Goal: Use online tool/utility: Utilize a website feature to perform a specific function

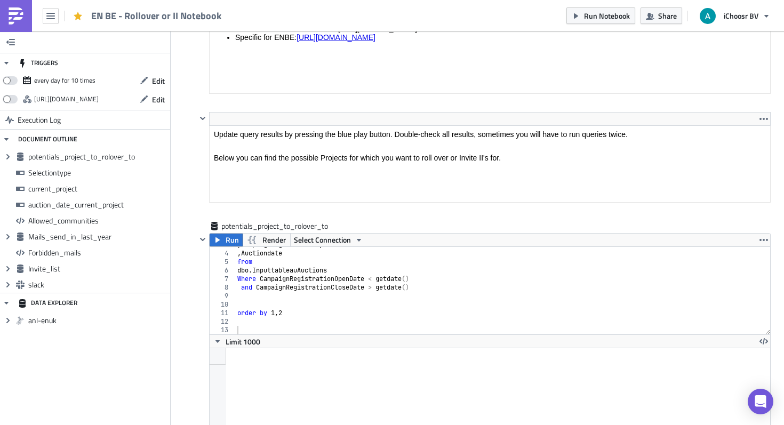
scroll to position [23, 0]
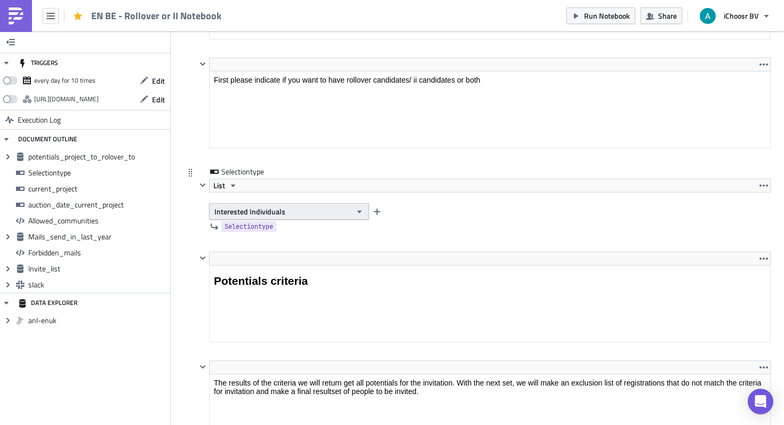
click at [281, 211] on span "Interested Individuals" at bounding box center [249, 211] width 71 height 11
click at [280, 230] on div "Rollover" at bounding box center [260, 231] width 89 height 11
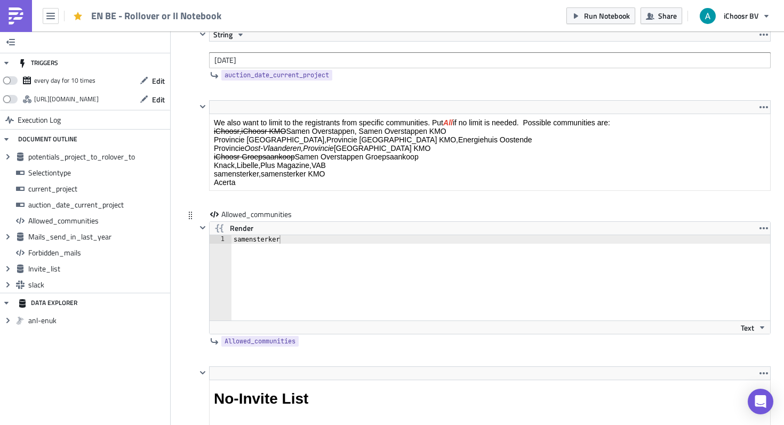
click at [275, 243] on div "samensterker" at bounding box center [508, 286] width 552 height 102
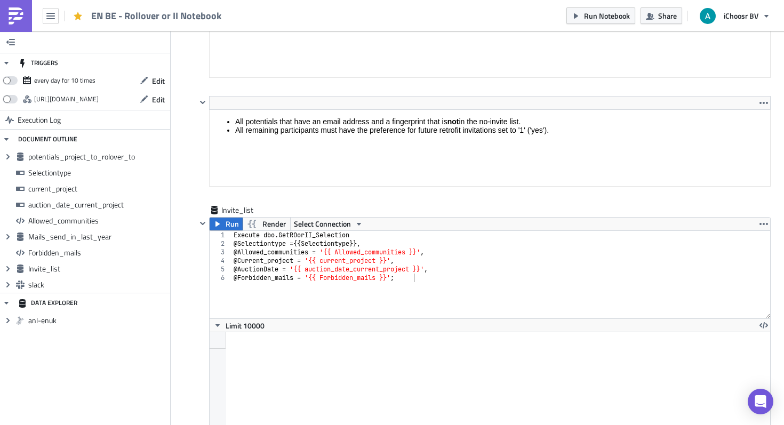
scroll to position [3263, 0]
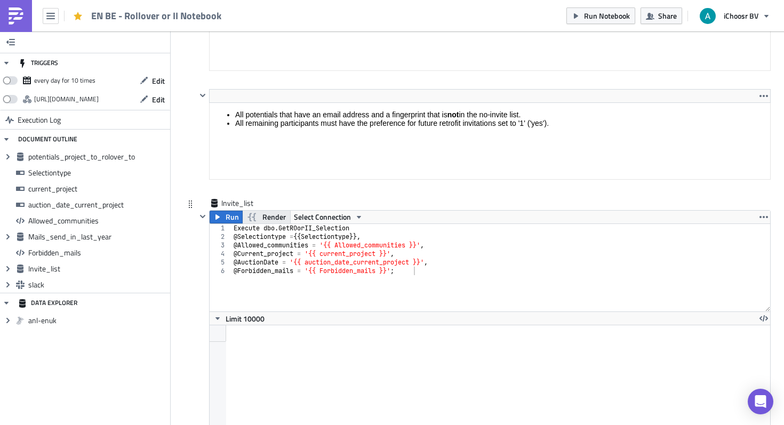
click at [262, 220] on span "Render" at bounding box center [273, 217] width 23 height 13
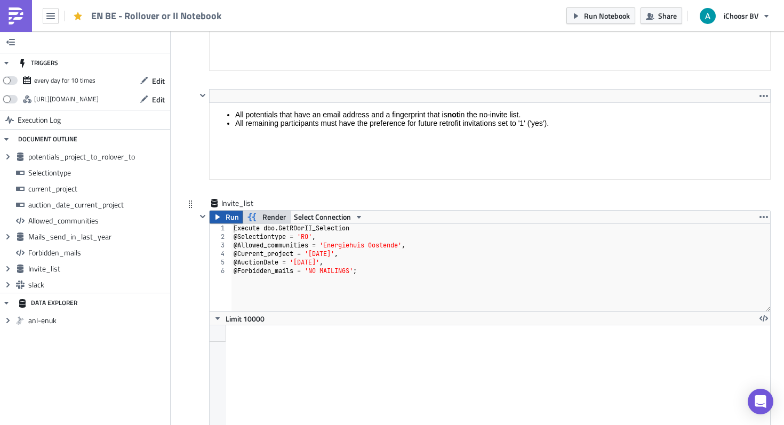
click at [227, 219] on span "Run" at bounding box center [232, 217] width 13 height 13
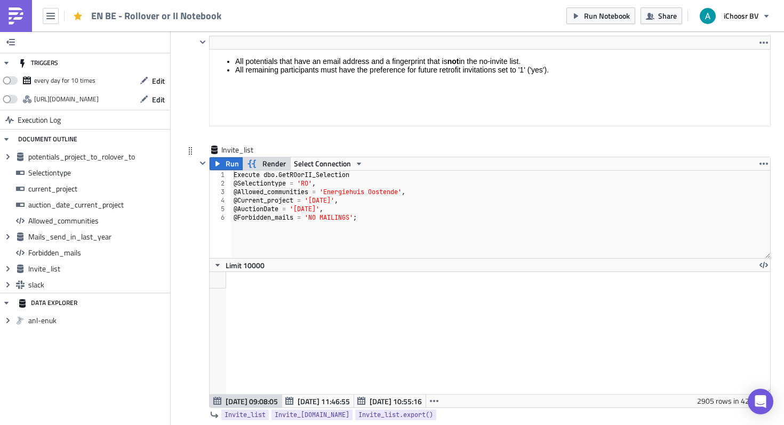
scroll to position [3403, 0]
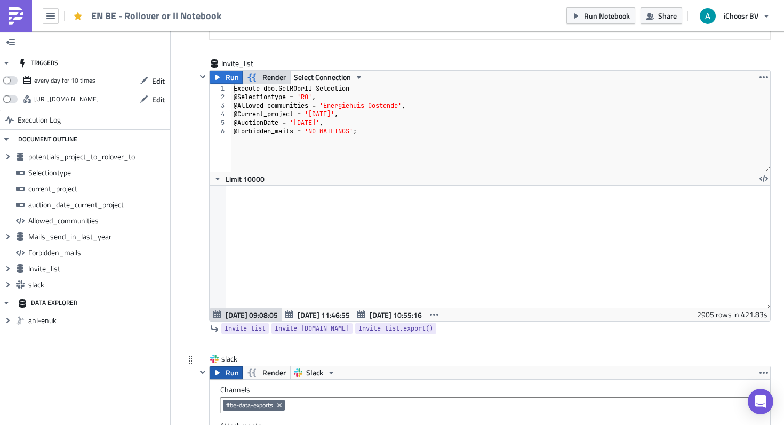
click at [229, 378] on span "Run" at bounding box center [232, 373] width 13 height 13
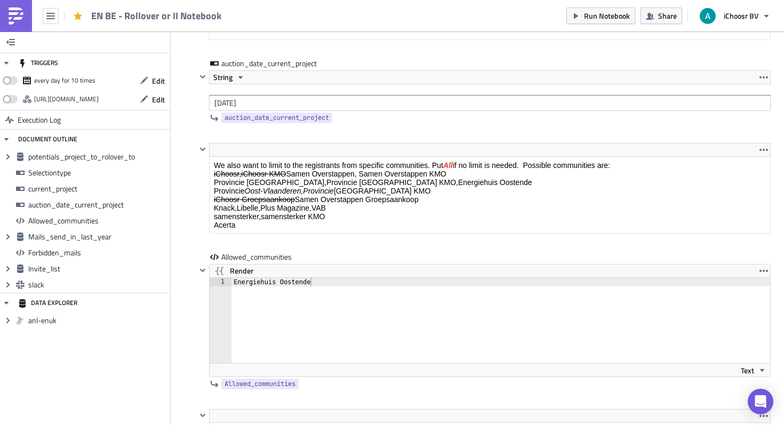
scroll to position [1813, 0]
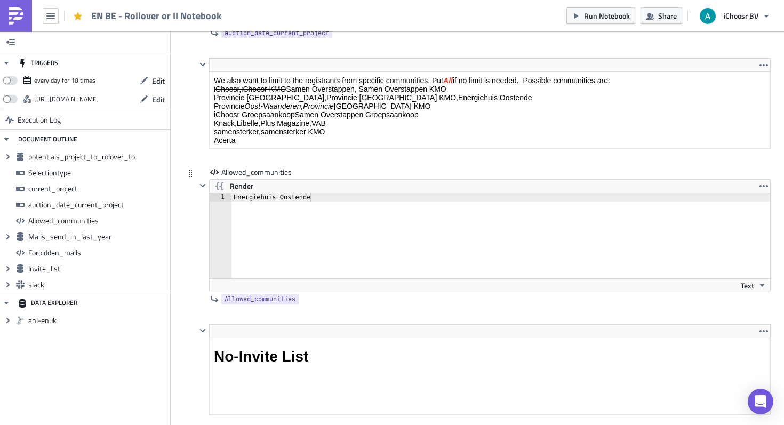
click at [291, 192] on div "Render" at bounding box center [490, 186] width 561 height 13
click at [291, 198] on div "Energiehuis Oostende" at bounding box center [507, 244] width 551 height 102
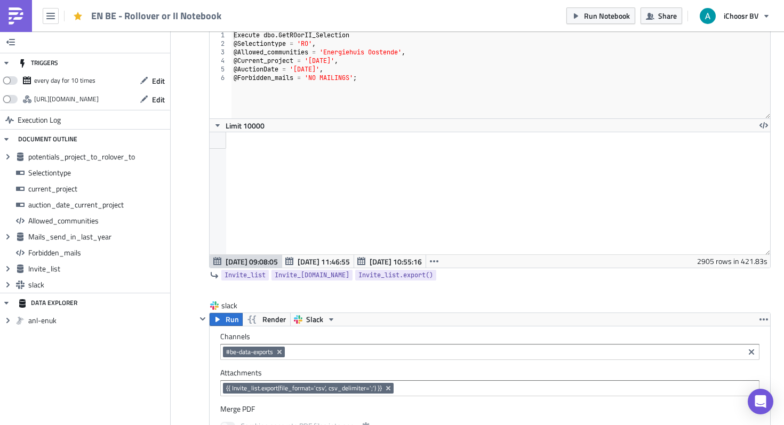
scroll to position [3383, 0]
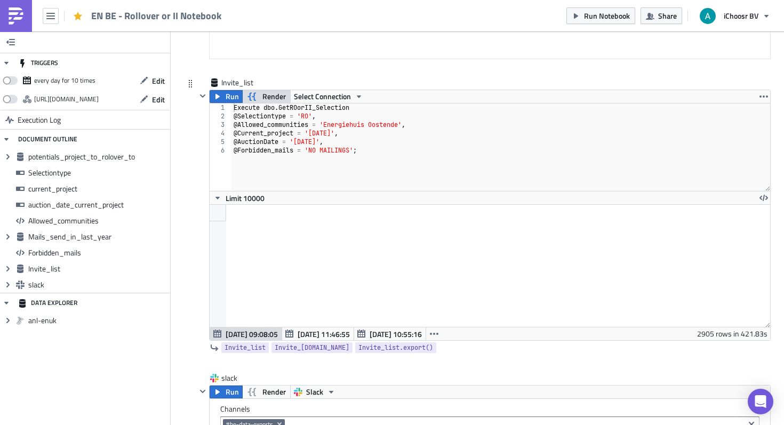
click at [268, 96] on span "Render" at bounding box center [273, 96] width 23 height 13
click at [221, 95] on icon "button" at bounding box center [217, 96] width 9 height 9
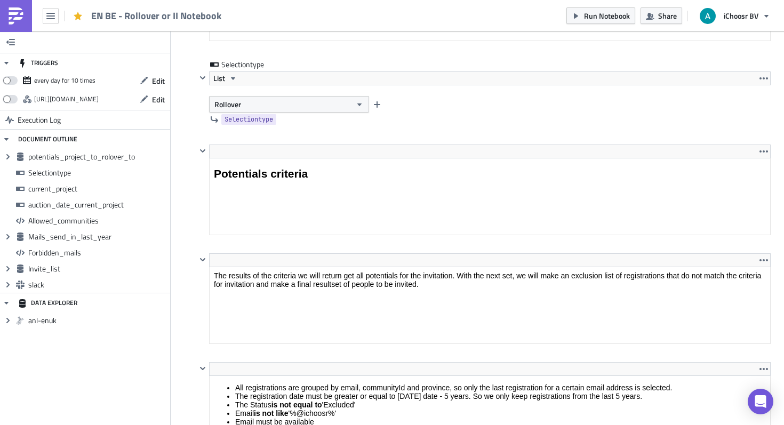
scroll to position [878, 0]
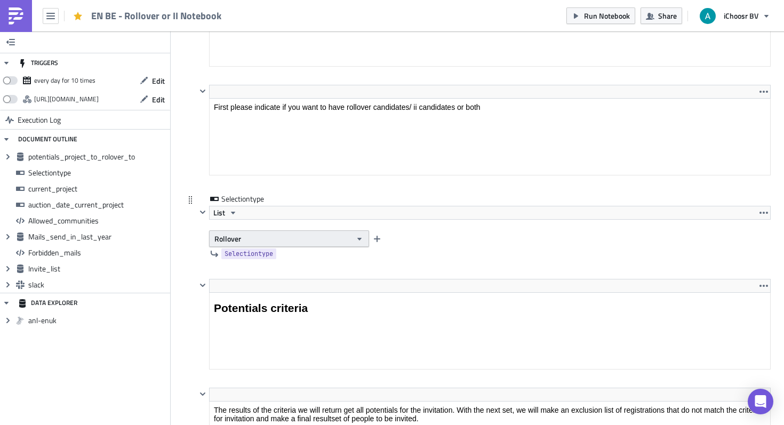
click at [272, 236] on button "Rollover" at bounding box center [289, 238] width 160 height 17
click at [260, 269] on div "Interested Individuals" at bounding box center [260, 274] width 89 height 11
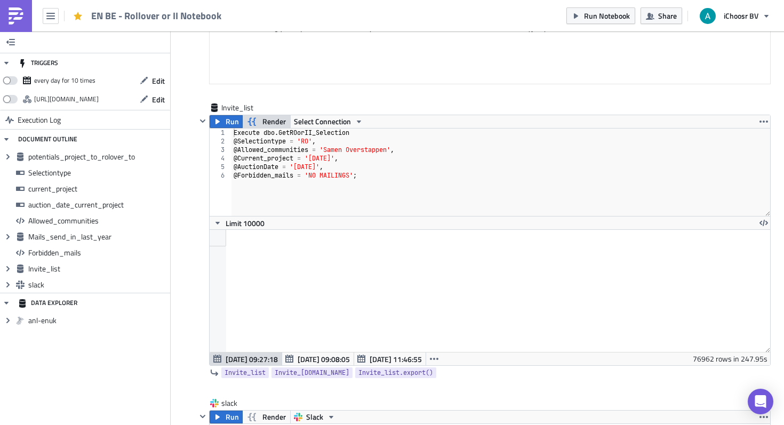
scroll to position [3357, 0]
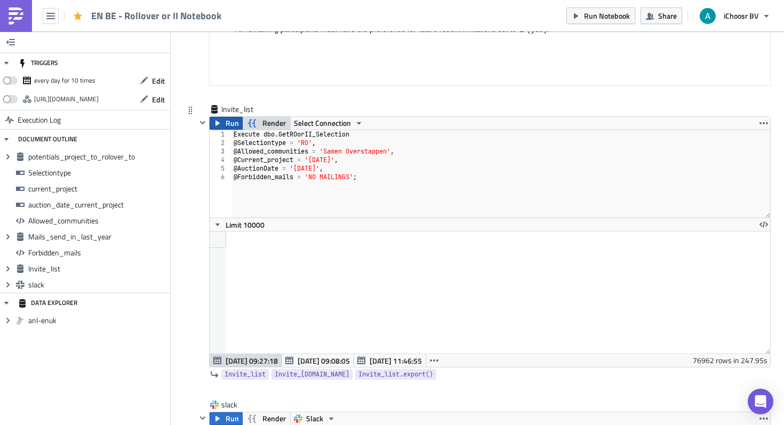
click at [228, 124] on span "Run" at bounding box center [232, 123] width 13 height 13
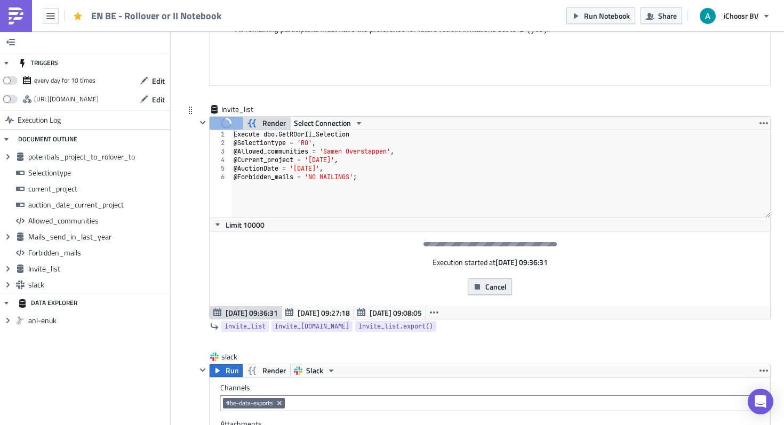
click at [500, 288] on span "Cancel" at bounding box center [495, 286] width 21 height 11
click at [476, 292] on button "Cancel" at bounding box center [490, 286] width 44 height 17
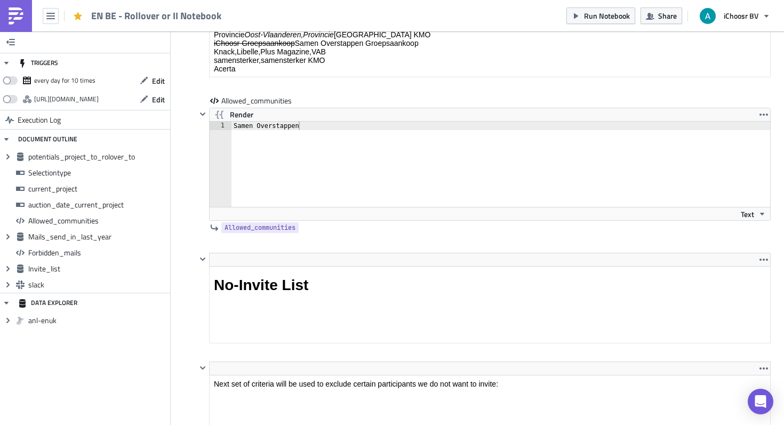
scroll to position [1900, 0]
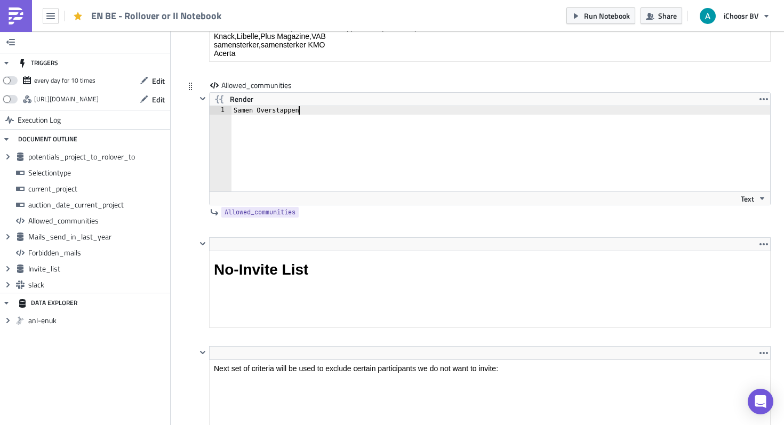
click at [309, 112] on div "Samen Overstappen" at bounding box center [507, 157] width 551 height 102
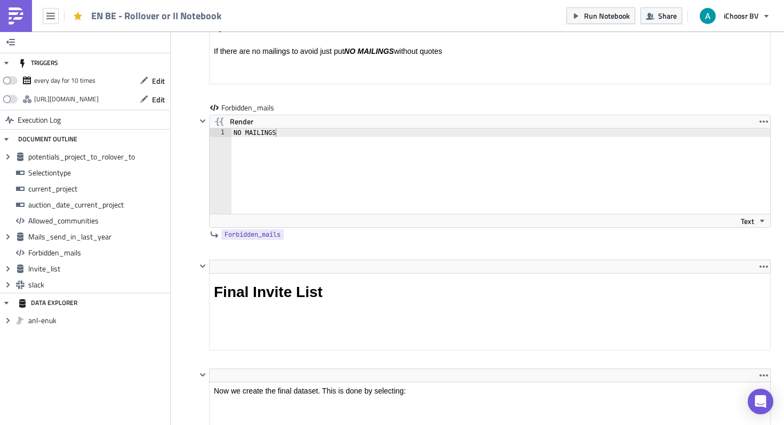
scroll to position [3366, 0]
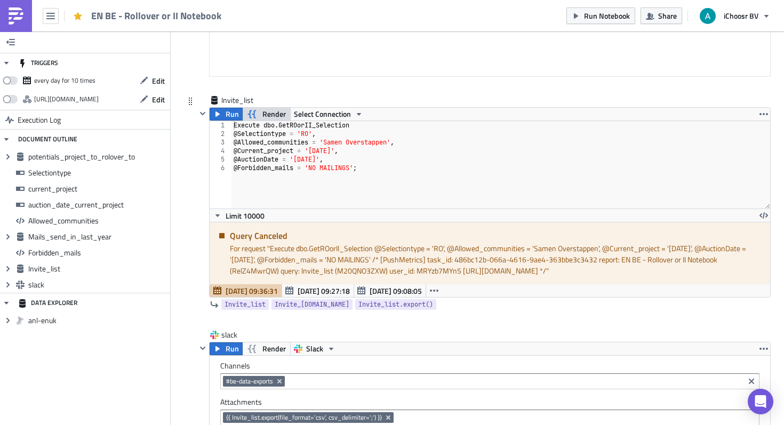
type textarea "Energiehuis Oostende"
click at [267, 115] on span "Render" at bounding box center [273, 114] width 23 height 13
click at [434, 286] on button "button" at bounding box center [434, 290] width 17 height 13
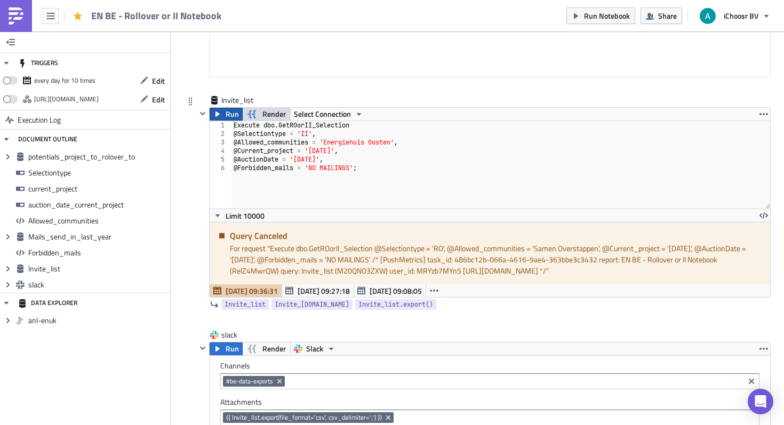
click at [222, 112] on icon "button" at bounding box center [217, 114] width 9 height 9
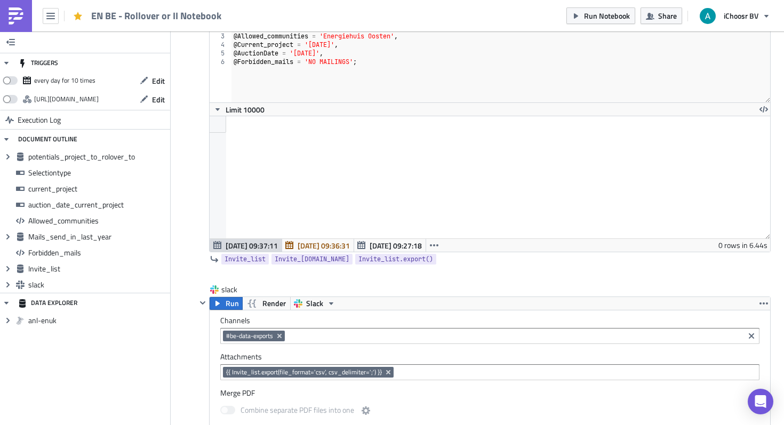
scroll to position [3473, 0]
click at [224, 302] on button "Run" at bounding box center [226, 302] width 33 height 13
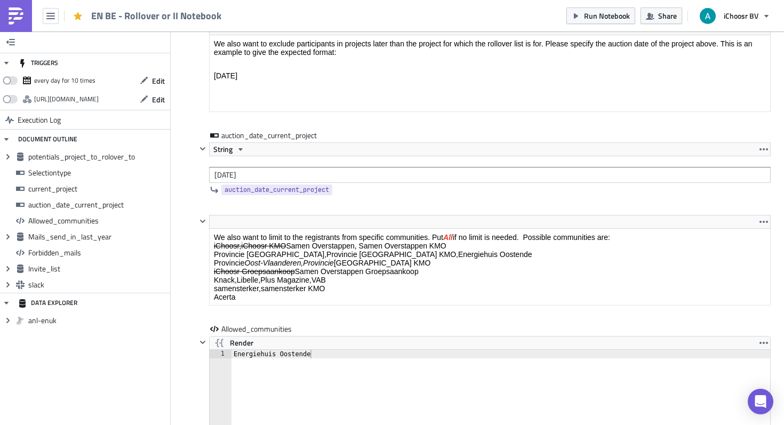
scroll to position [1819, 0]
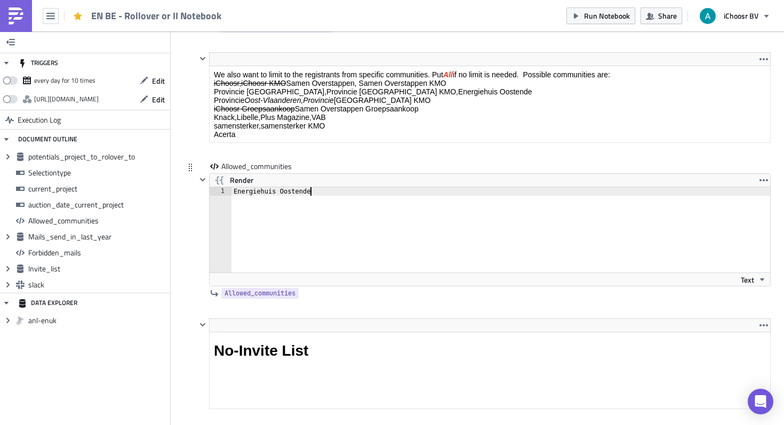
click at [308, 199] on div "Energiehuis Oostende" at bounding box center [507, 238] width 551 height 102
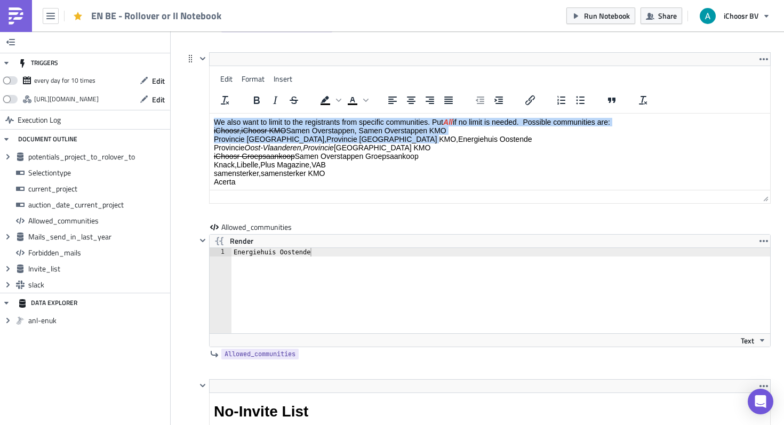
drag, startPoint x: 420, startPoint y: 91, endPoint x: 428, endPoint y: 91, distance: 8.0
click at [428, 114] on html "We also want to limit to the registrants from specific communities. Put All if …" at bounding box center [490, 170] width 561 height 112
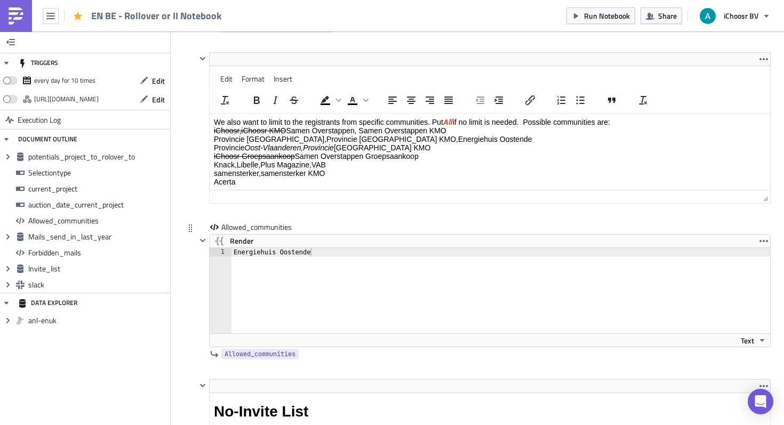
click at [310, 262] on div "Energiehuis Oostende" at bounding box center [507, 299] width 551 height 102
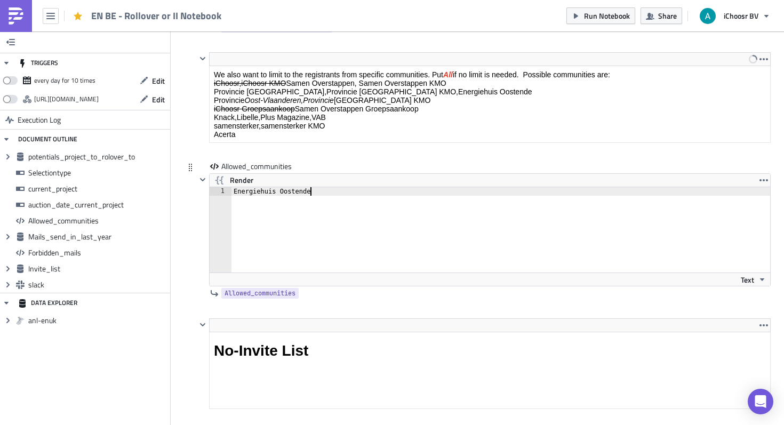
click at [328, 193] on div "Energiehuis Oostende" at bounding box center [507, 238] width 551 height 102
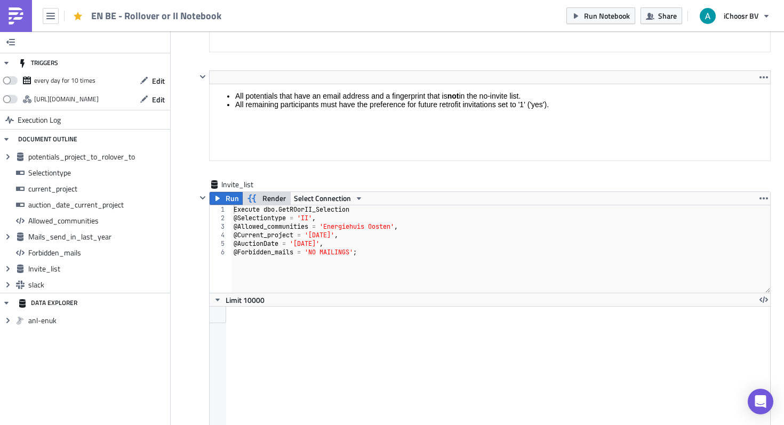
scroll to position [3282, 0]
type textarea "Energiehuis Oostende"
type textarea "@Allowed_communities = '[GEOGRAPHIC_DATA]',"
click at [410, 227] on div "Execute dbo . GetROorII_Selection @ Selectiontype = 'II' , @ Allowed_communitie…" at bounding box center [501, 257] width 539 height 105
click at [278, 199] on span "Render" at bounding box center [273, 198] width 23 height 13
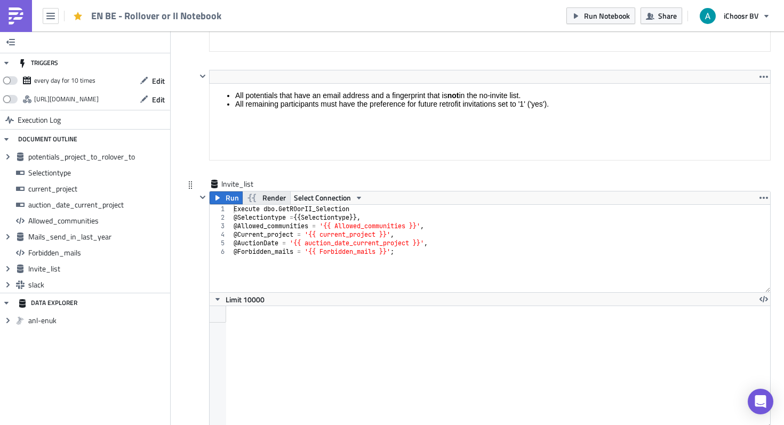
click at [278, 199] on span "Render" at bounding box center [273, 198] width 23 height 13
click at [227, 195] on span "Run" at bounding box center [232, 198] width 13 height 13
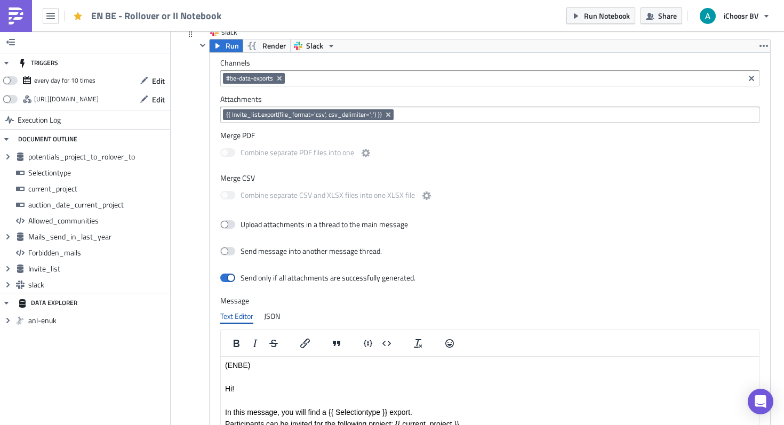
scroll to position [3729, 0]
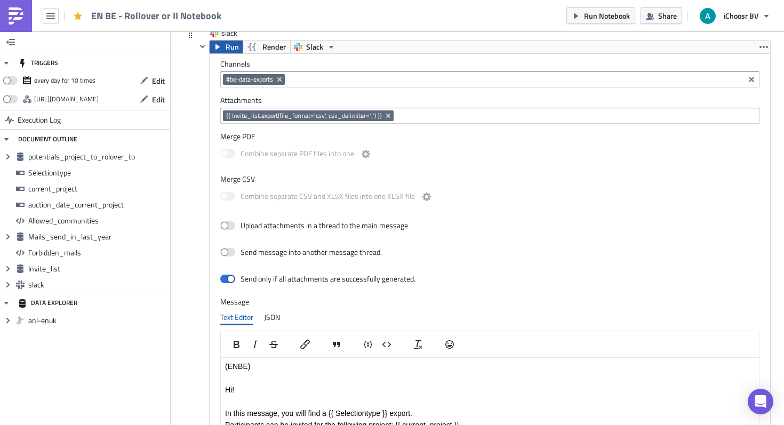
click at [223, 44] on button "Run" at bounding box center [226, 47] width 33 height 13
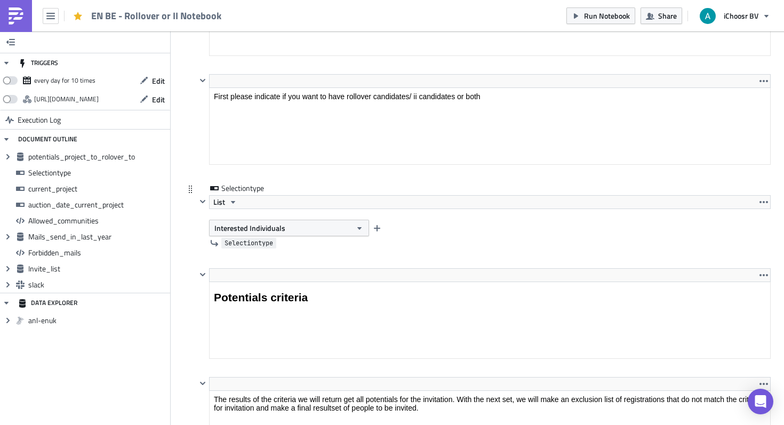
scroll to position [896, 0]
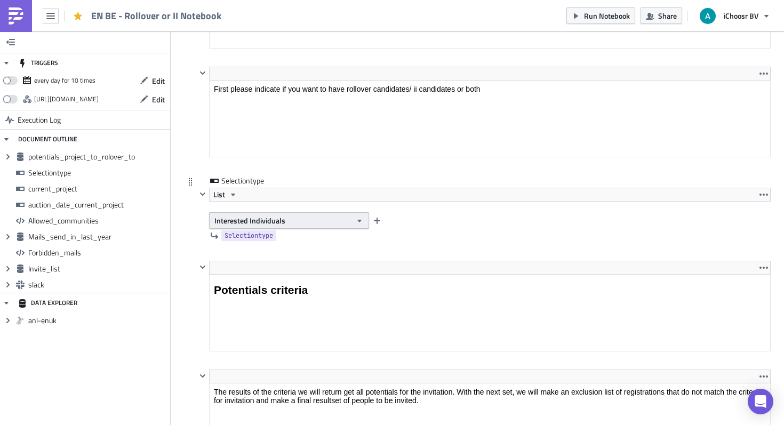
click at [269, 221] on span "Interested Individuals" at bounding box center [249, 220] width 71 height 11
click at [266, 235] on div "Rollover" at bounding box center [260, 240] width 89 height 11
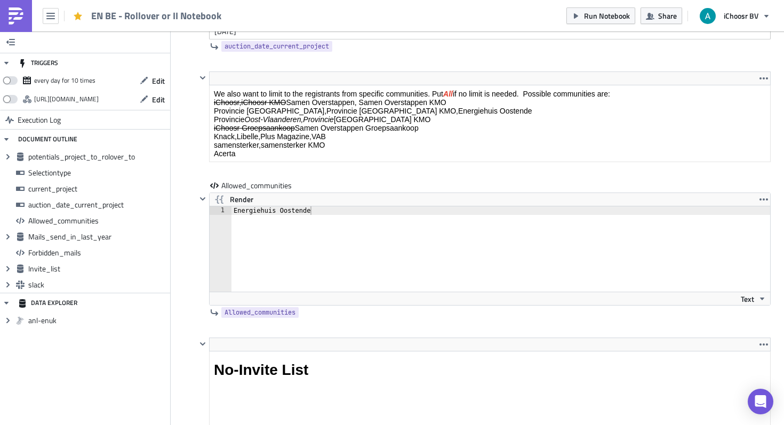
scroll to position [1807, 0]
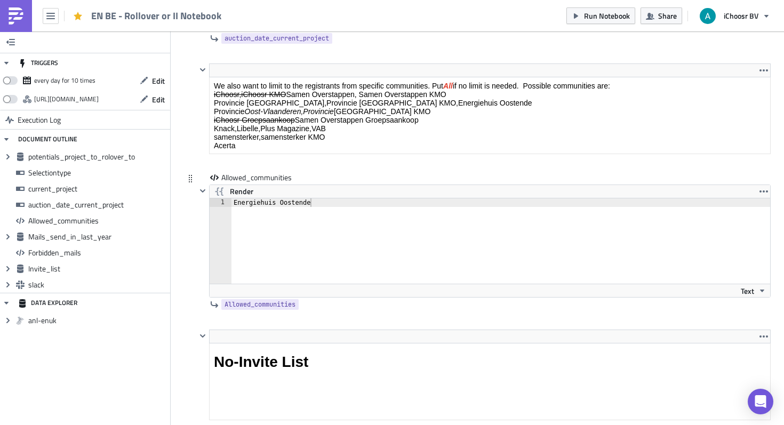
click at [294, 203] on div "Energiehuis Oostende" at bounding box center [507, 249] width 551 height 102
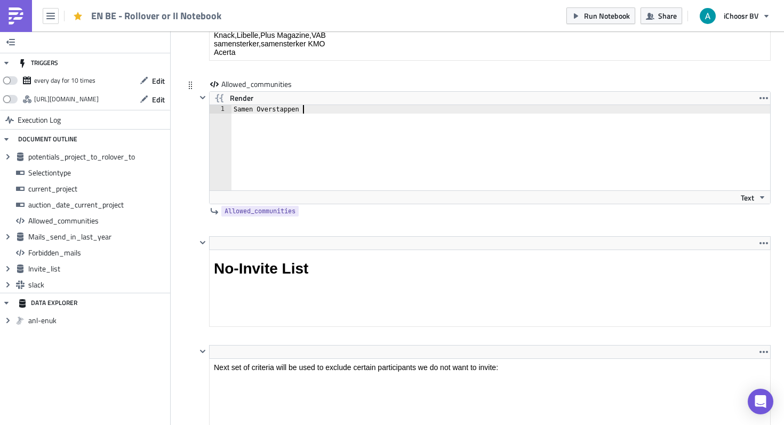
scroll to position [1902, 0]
type textarea "Samen Overstappen"
click at [182, 215] on div "BE Execution Log EN BE - Rollover or II Notebook <p>This notebook is meant to p…" at bounding box center [477, 365] width 608 height 4217
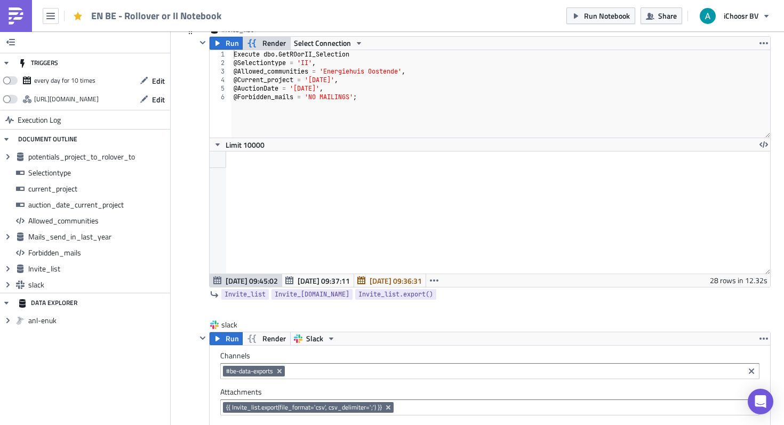
scroll to position [3437, 0]
click at [268, 42] on span "Render" at bounding box center [273, 42] width 23 height 13
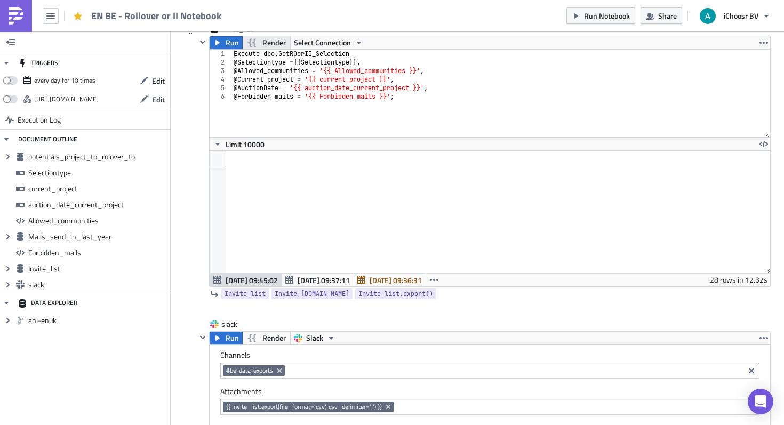
click at [259, 42] on button "Render" at bounding box center [266, 42] width 49 height 13
click at [230, 42] on span "Run" at bounding box center [232, 42] width 13 height 13
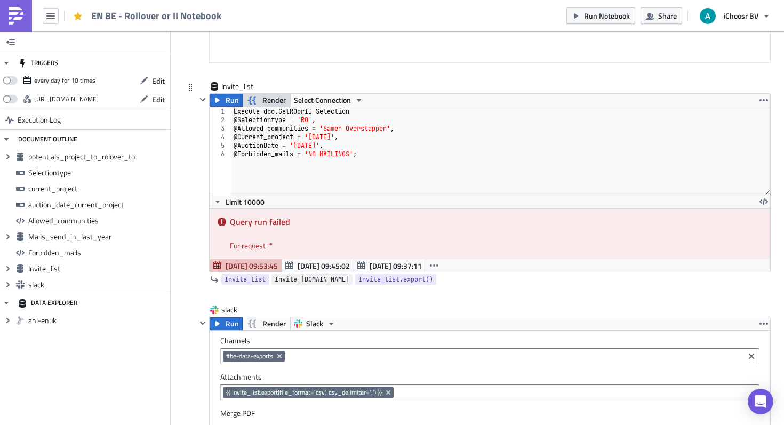
scroll to position [3380, 0]
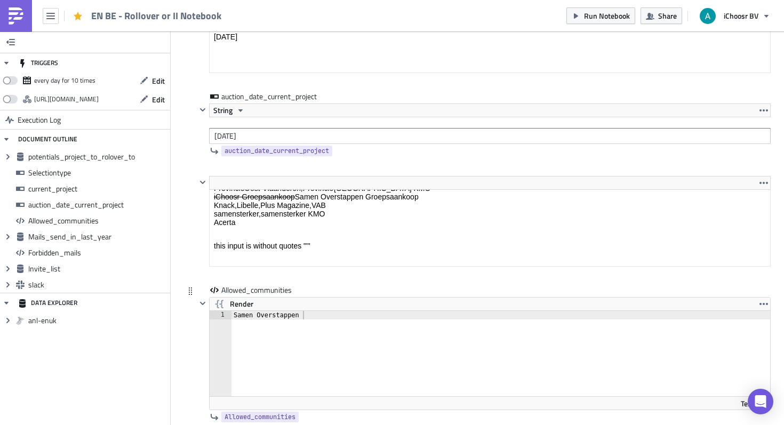
scroll to position [1695, 0]
click at [304, 317] on div "Samen Overstappen" at bounding box center [508, 361] width 552 height 102
type textarea "Samen Overstappen"
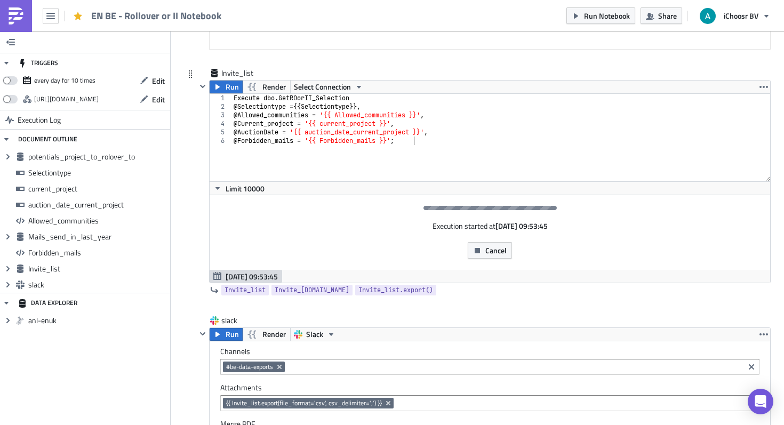
scroll to position [3401, 0]
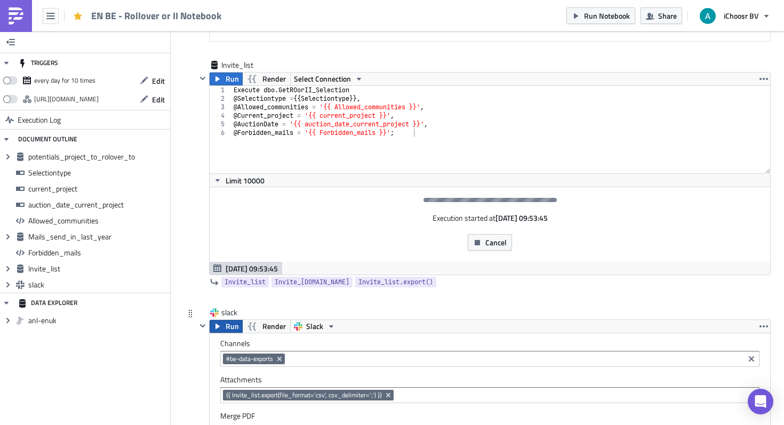
click at [230, 331] on span "Run" at bounding box center [232, 326] width 13 height 13
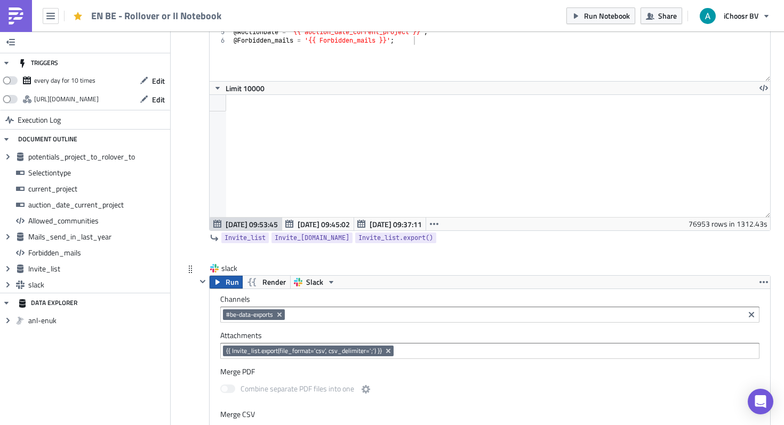
scroll to position [3502, 0]
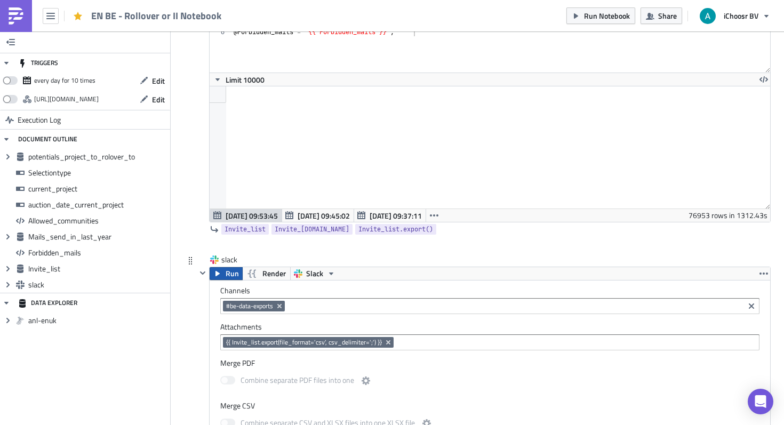
click at [225, 279] on button "Run" at bounding box center [226, 273] width 33 height 13
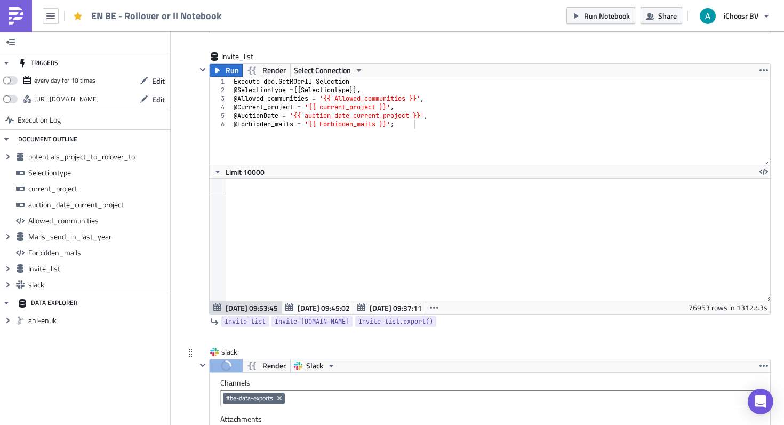
scroll to position [3404, 0]
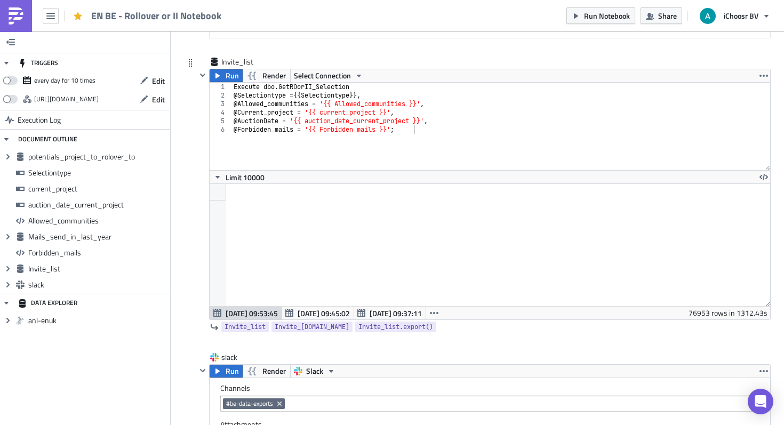
click at [546, 299] on div at bounding box center [490, 245] width 561 height 122
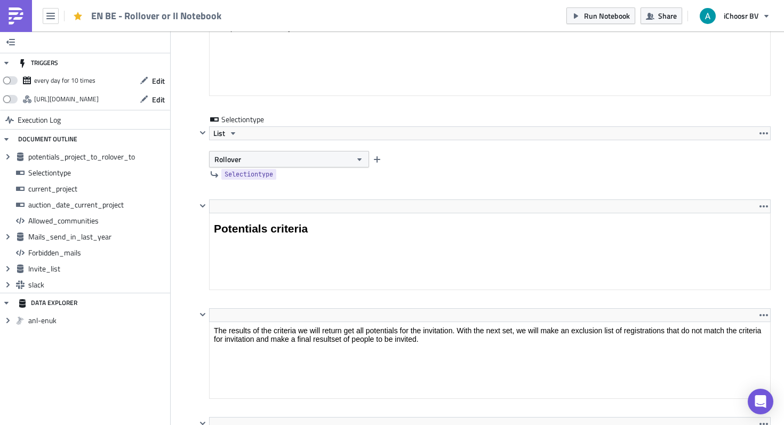
scroll to position [933, 0]
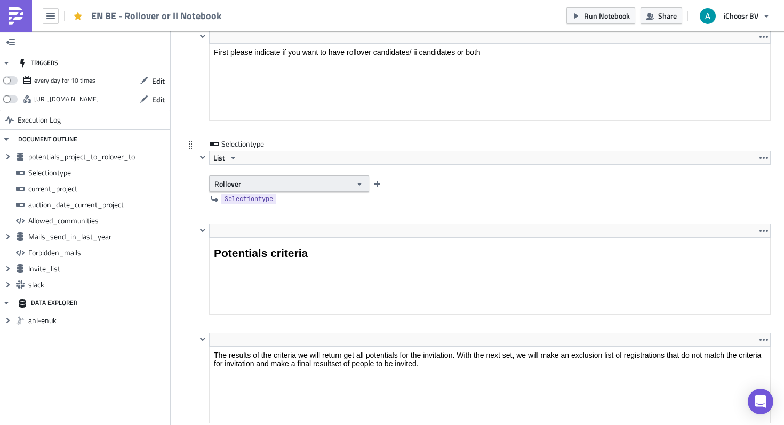
click at [259, 184] on button "Rollover" at bounding box center [289, 184] width 160 height 17
click at [260, 219] on div "Interested Individuals" at bounding box center [260, 219] width 89 height 11
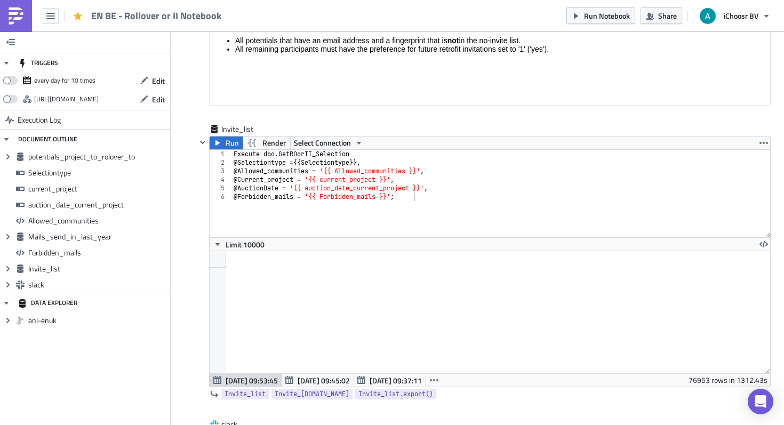
scroll to position [3349, 0]
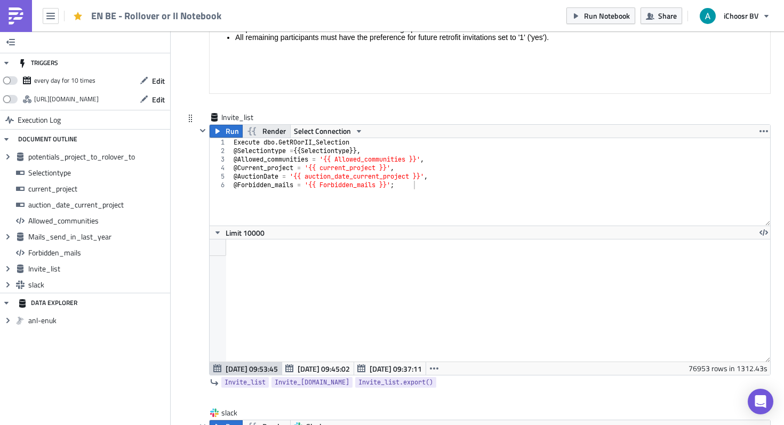
click at [272, 129] on span "Render" at bounding box center [273, 131] width 23 height 13
click at [234, 133] on span "Run" at bounding box center [232, 131] width 13 height 13
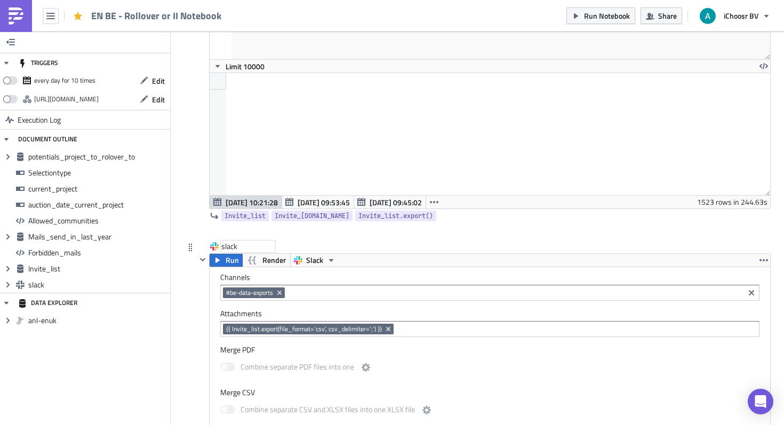
scroll to position [3533, 0]
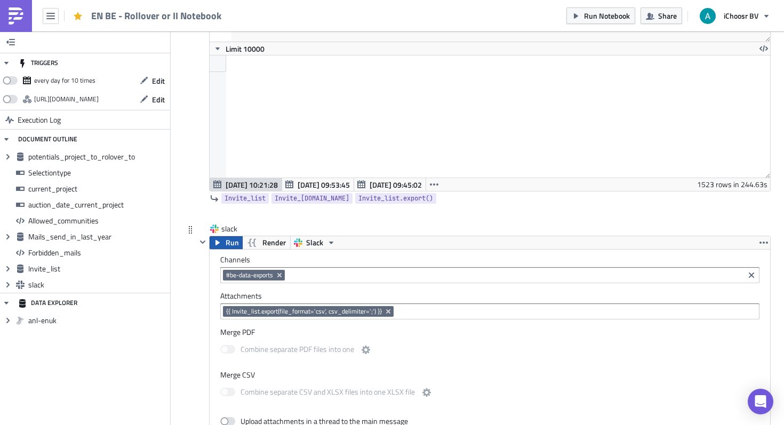
click at [218, 243] on icon "button" at bounding box center [218, 242] width 4 height 5
